Goal: Information Seeking & Learning: Learn about a topic

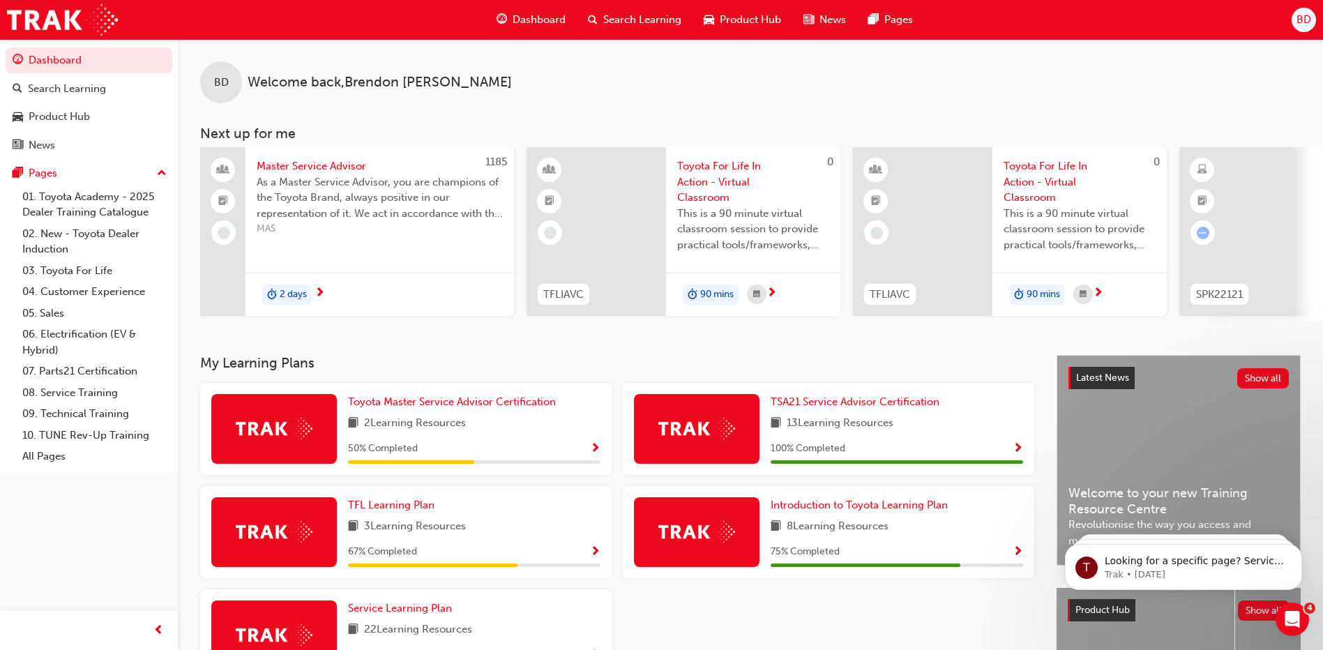
click at [519, 421] on div "2 Learning Resources" at bounding box center [474, 423] width 253 height 17
click at [459, 404] on span "Toyota Master Service Advisor Certification" at bounding box center [452, 402] width 208 height 13
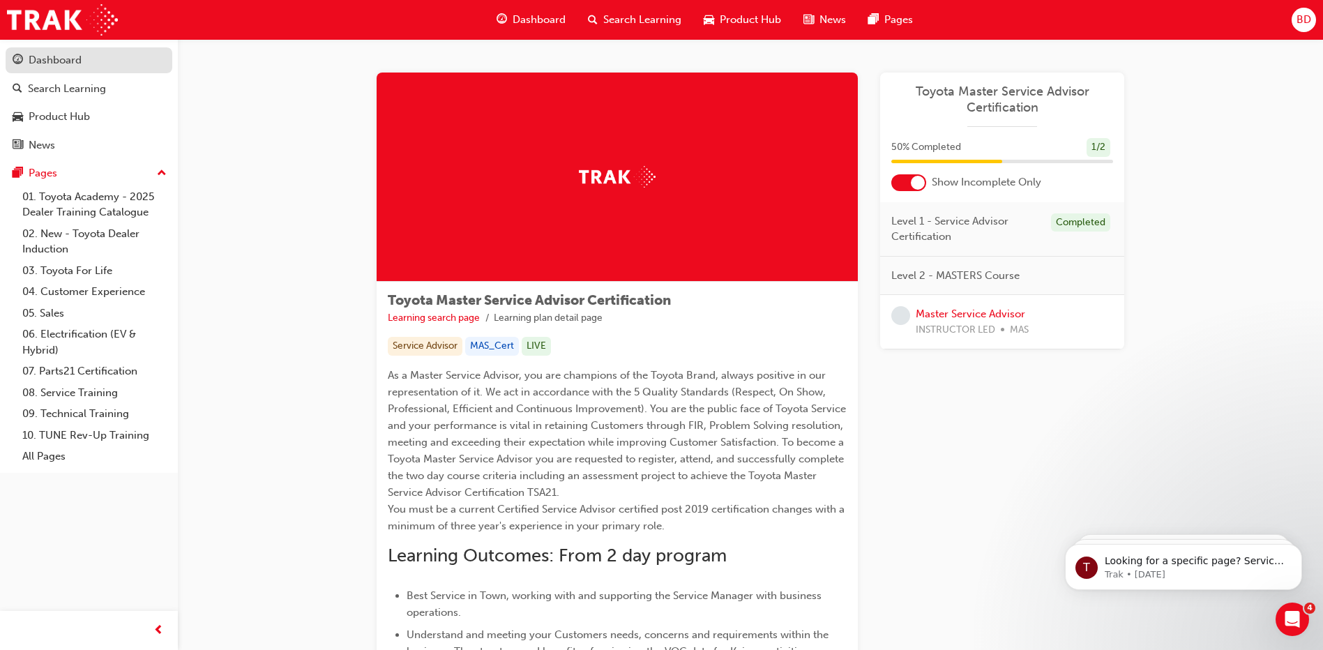
click at [77, 64] on div "Dashboard" at bounding box center [55, 60] width 53 height 16
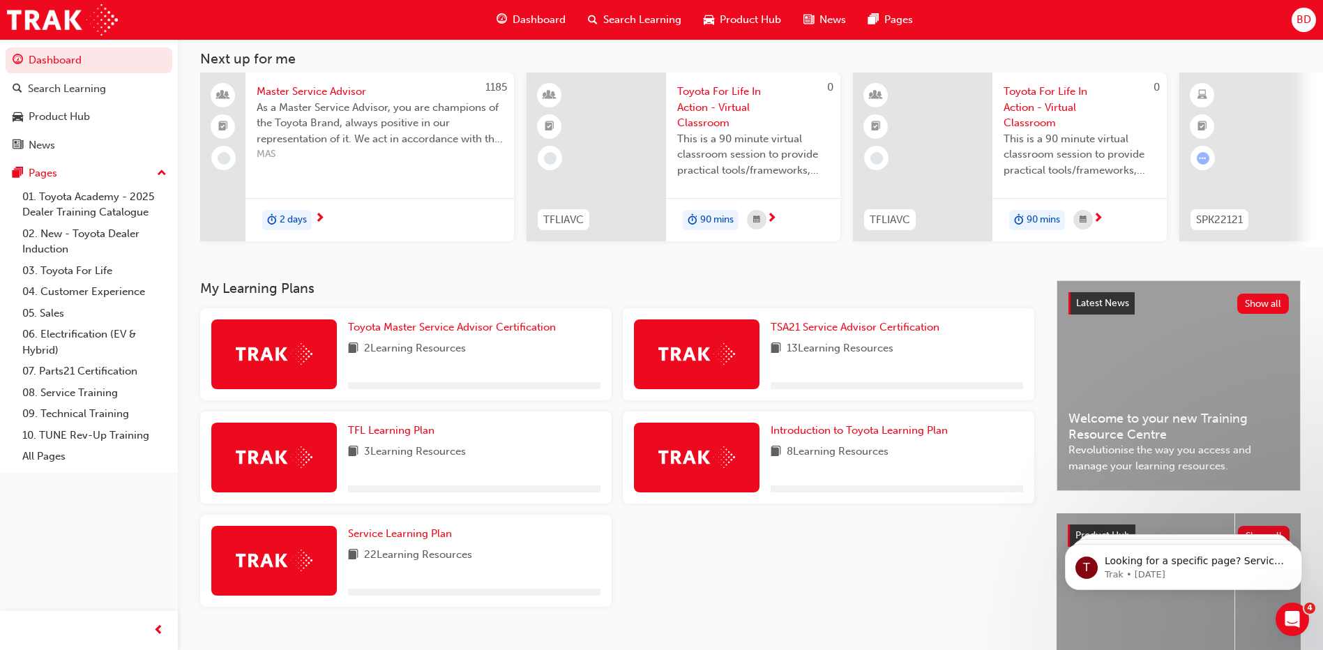
scroll to position [140, 0]
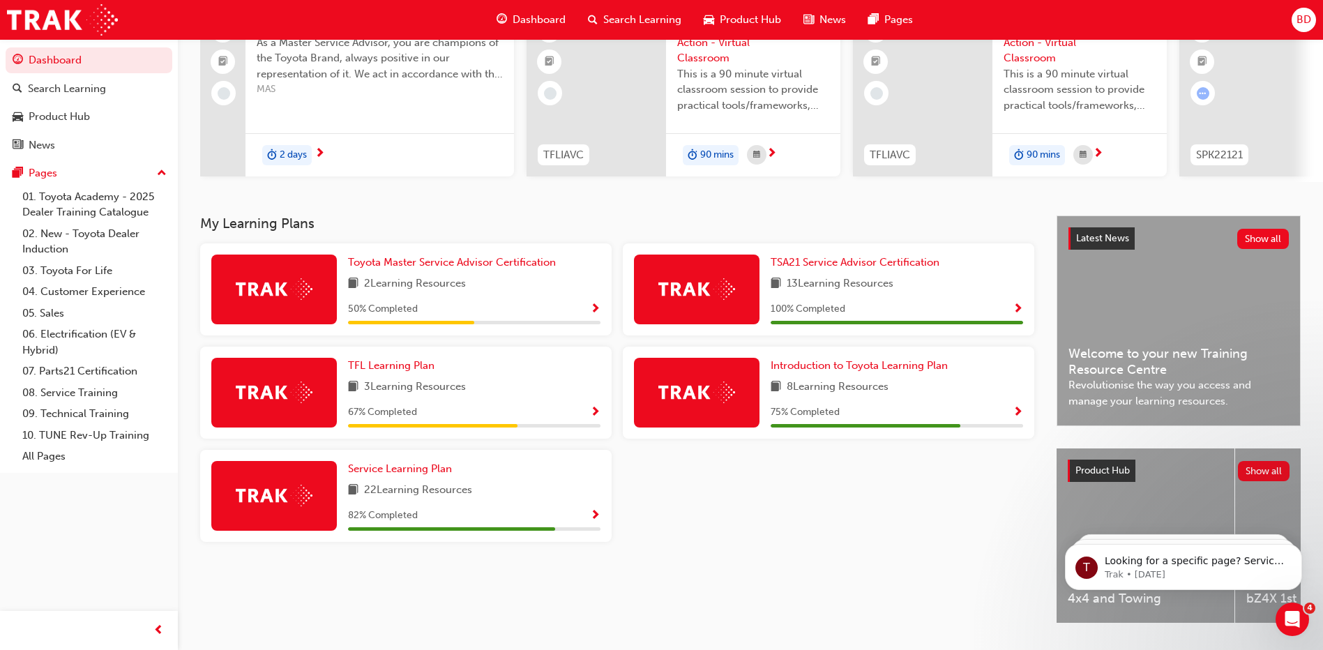
click at [1163, 374] on span "Welcome to your new Training Resource Centre" at bounding box center [1179, 361] width 220 height 31
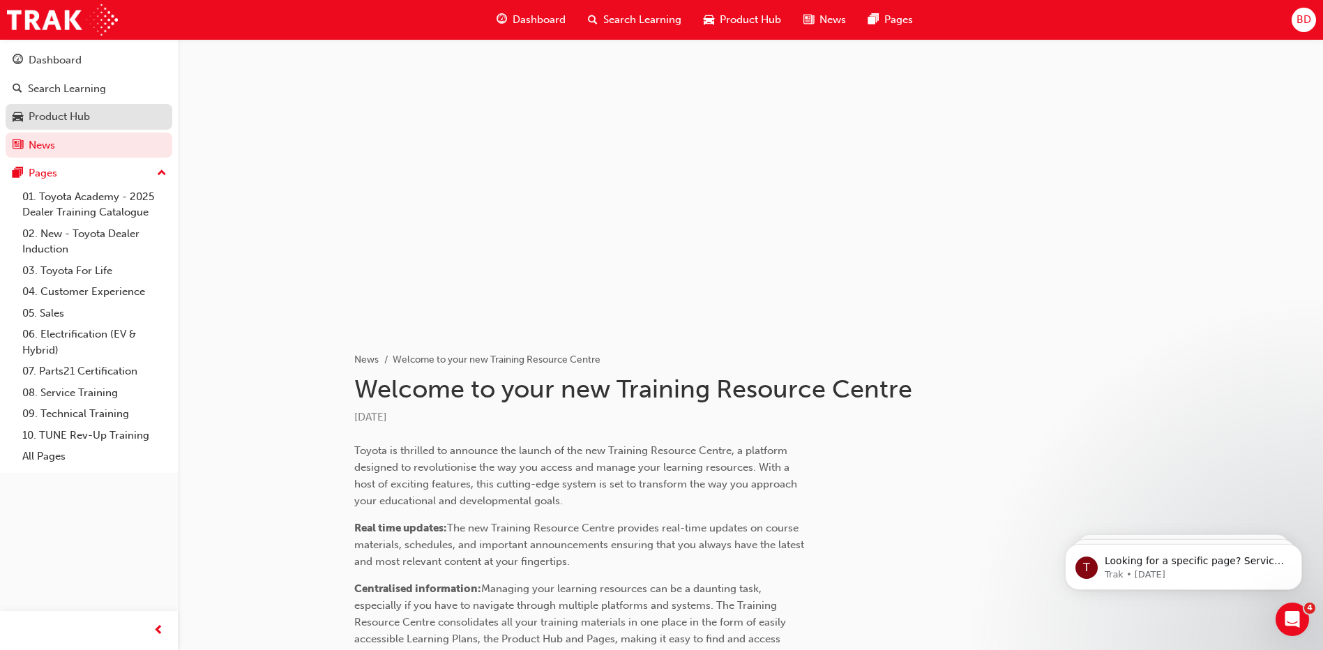
click at [57, 120] on div "Product Hub" at bounding box center [59, 117] width 61 height 16
